Goal: Information Seeking & Learning: Learn about a topic

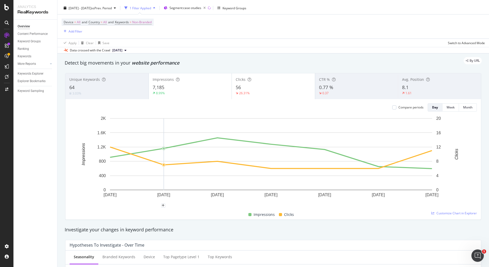
scroll to position [12, 0]
click at [247, 89] on div "56" at bounding box center [273, 87] width 75 height 7
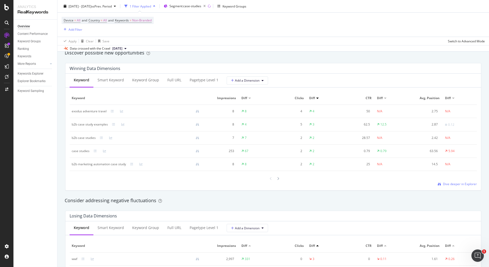
scroll to position [454, 0]
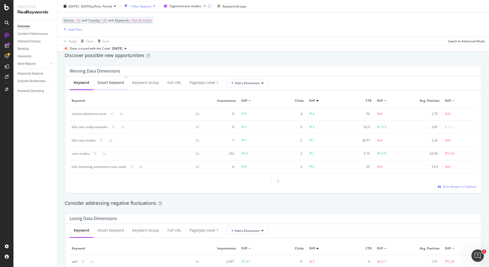
click at [109, 79] on div "Smart Keyword" at bounding box center [110, 83] width 35 height 14
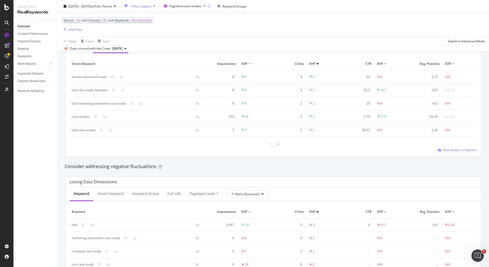
scroll to position [487, 0]
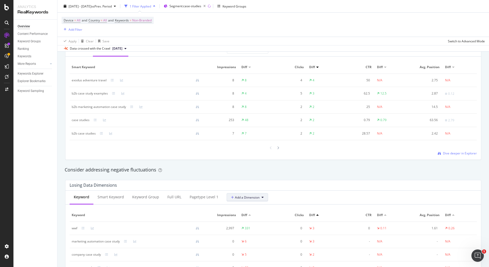
click at [260, 199] on button "Add a Dimension" at bounding box center [247, 197] width 41 height 8
click at [258, 222] on div "Select a Segment" at bounding box center [257, 224] width 64 height 9
click at [335, 164] on div "Consider addressing negative fluctuations" at bounding box center [273, 170] width 422 height 12
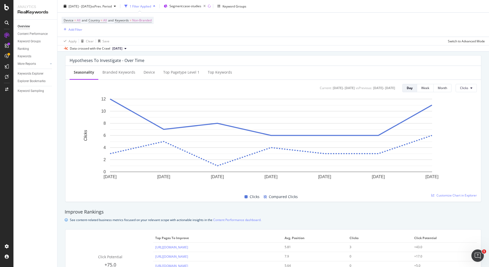
scroll to position [197, 0]
click at [119, 74] on div "Branded Keywords" at bounding box center [118, 71] width 33 height 5
